Goal: Transaction & Acquisition: Subscribe to service/newsletter

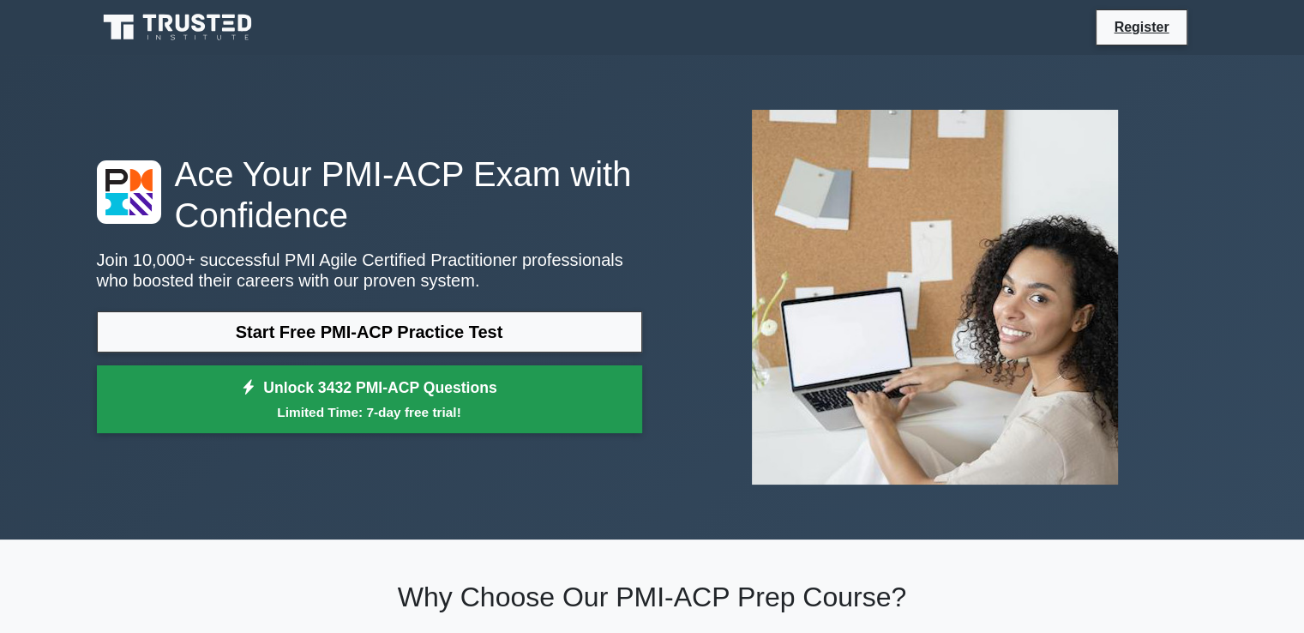
click at [360, 414] on small "Limited Time: 7-day free trial!" at bounding box center [369, 412] width 502 height 20
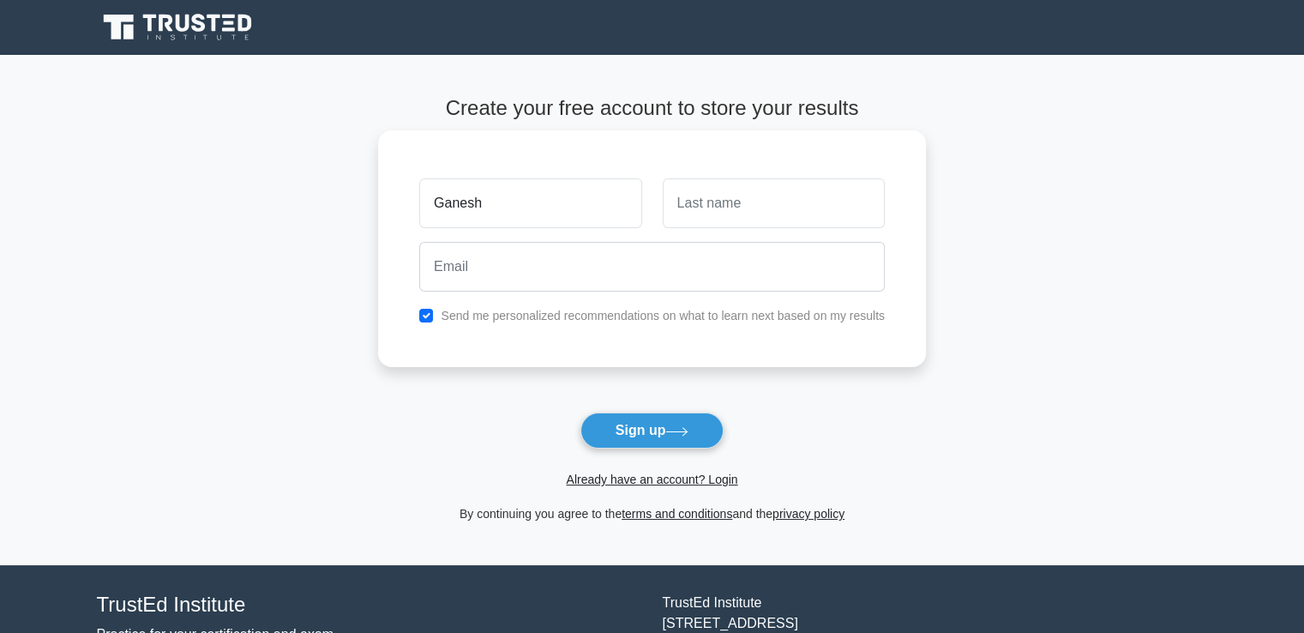
type input "Ganesh"
type input "Govindarajan"
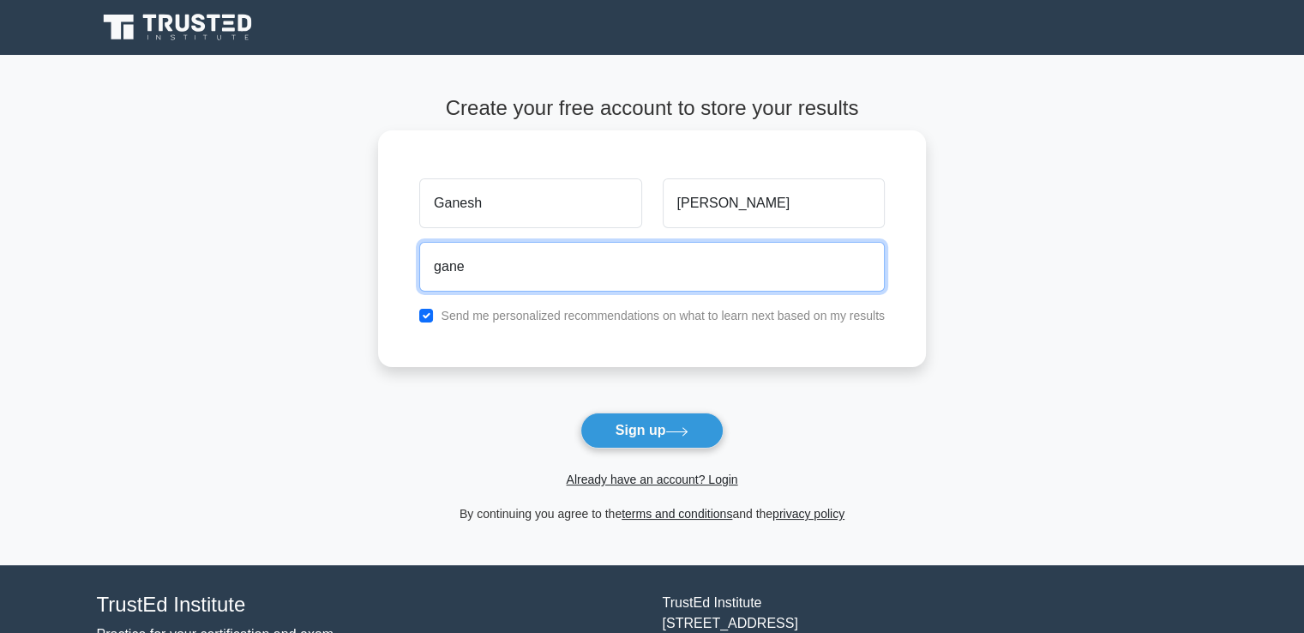
click at [500, 279] on input "gane" at bounding box center [651, 267] width 465 height 50
click at [584, 272] on input "ganeshgovindarajan@gmail.com" at bounding box center [651, 267] width 465 height 50
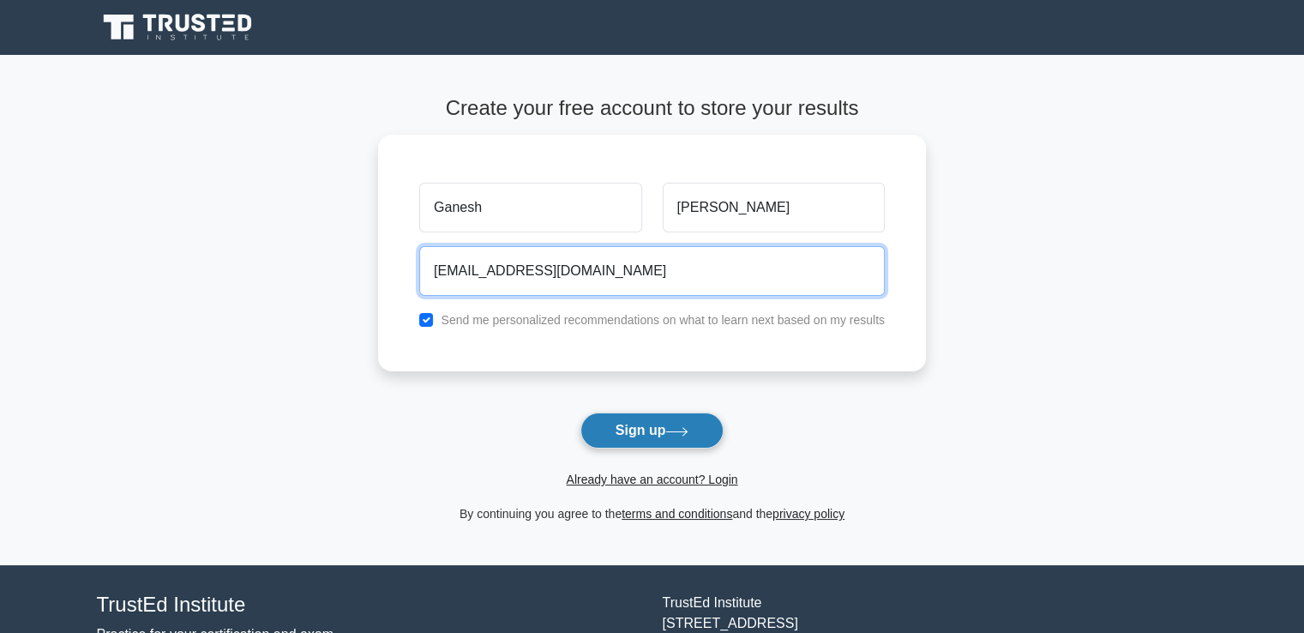
type input "ganeshgovindarajan@outlook.com"
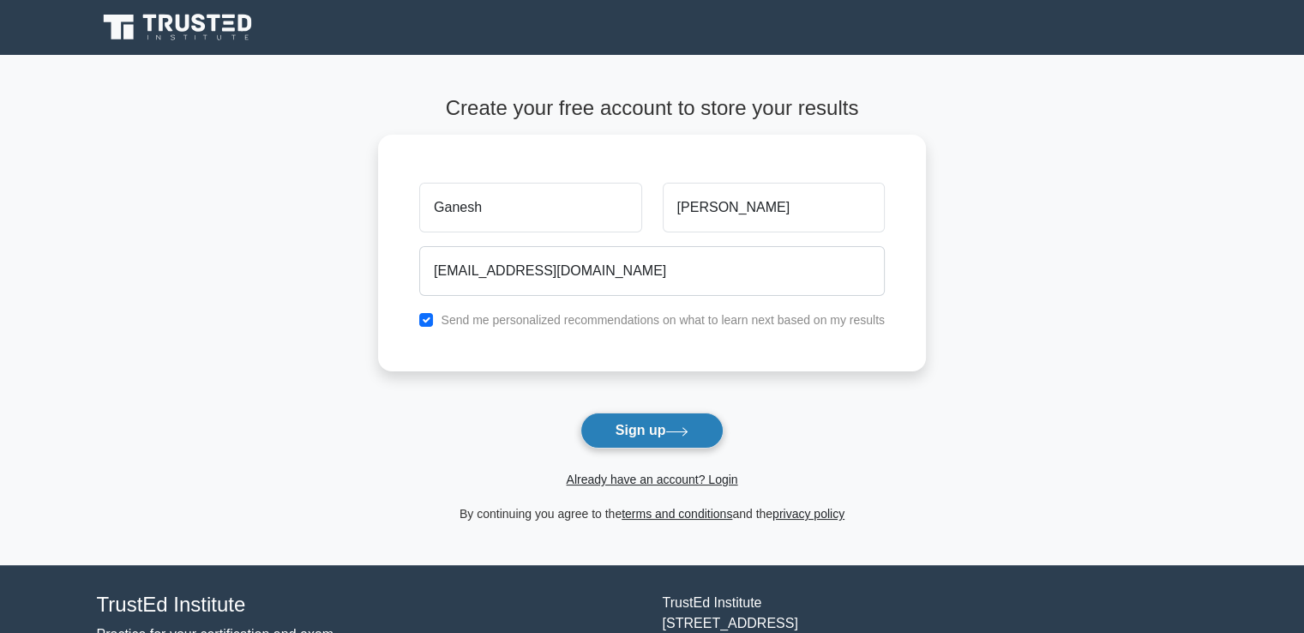
click at [678, 430] on icon at bounding box center [676, 431] width 23 height 9
click at [661, 423] on form "Create your free account to store your results Ganesh Govindarajan ganeshgovind…" at bounding box center [652, 310] width 548 height 428
